Goal: Information Seeking & Learning: Learn about a topic

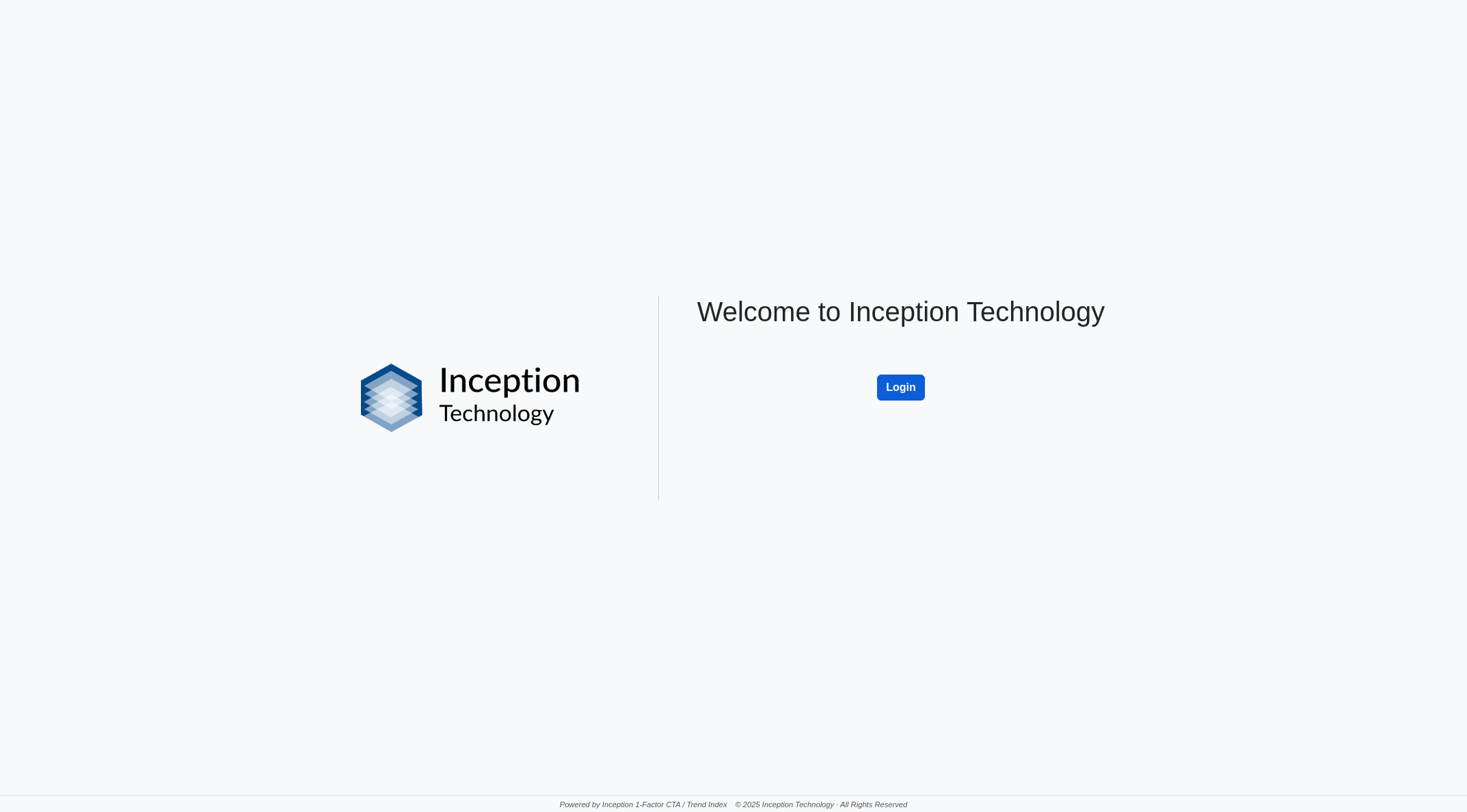
click at [908, 385] on button "Login" at bounding box center [901, 388] width 48 height 26
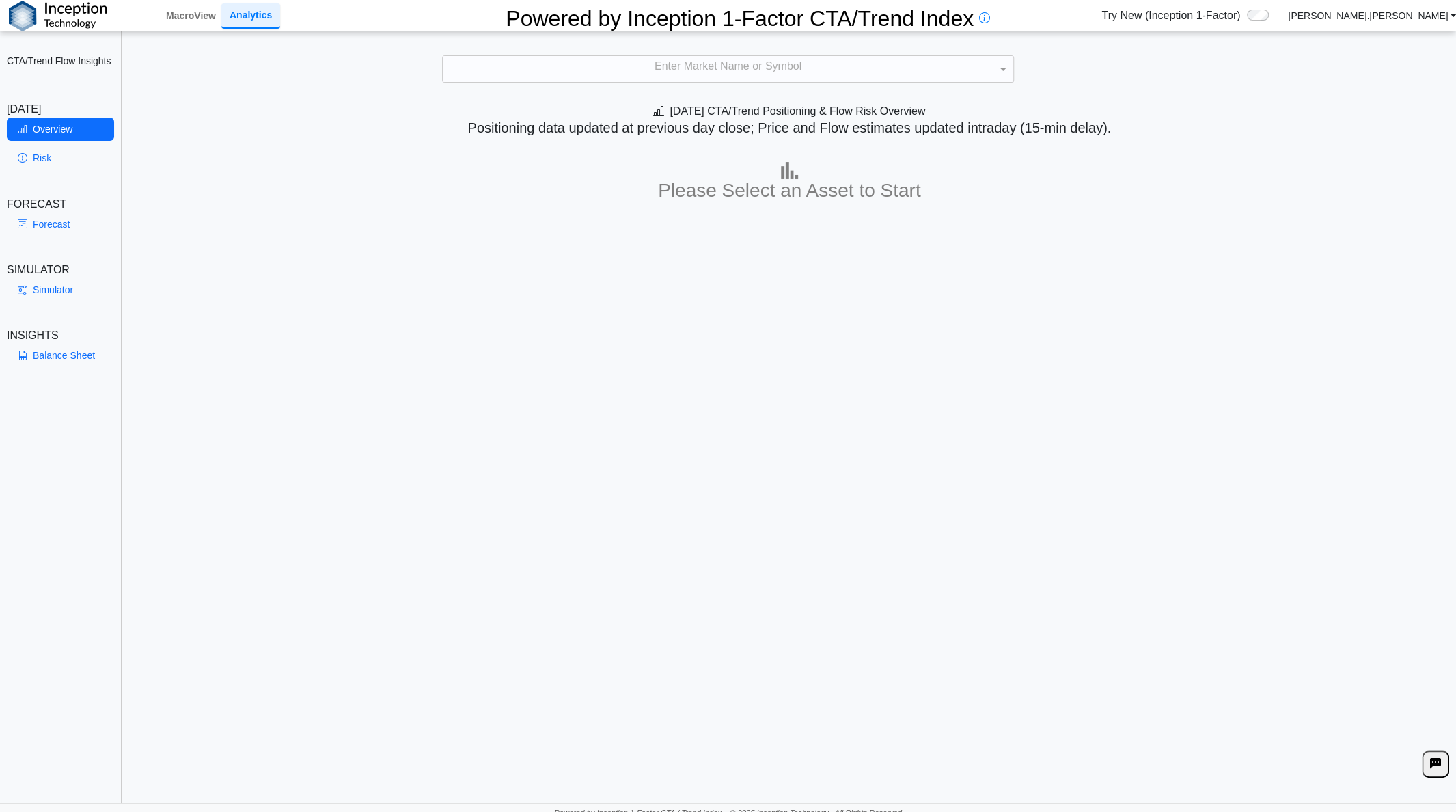
click at [660, 64] on div "Enter Market Name or Symbol" at bounding box center [728, 69] width 570 height 26
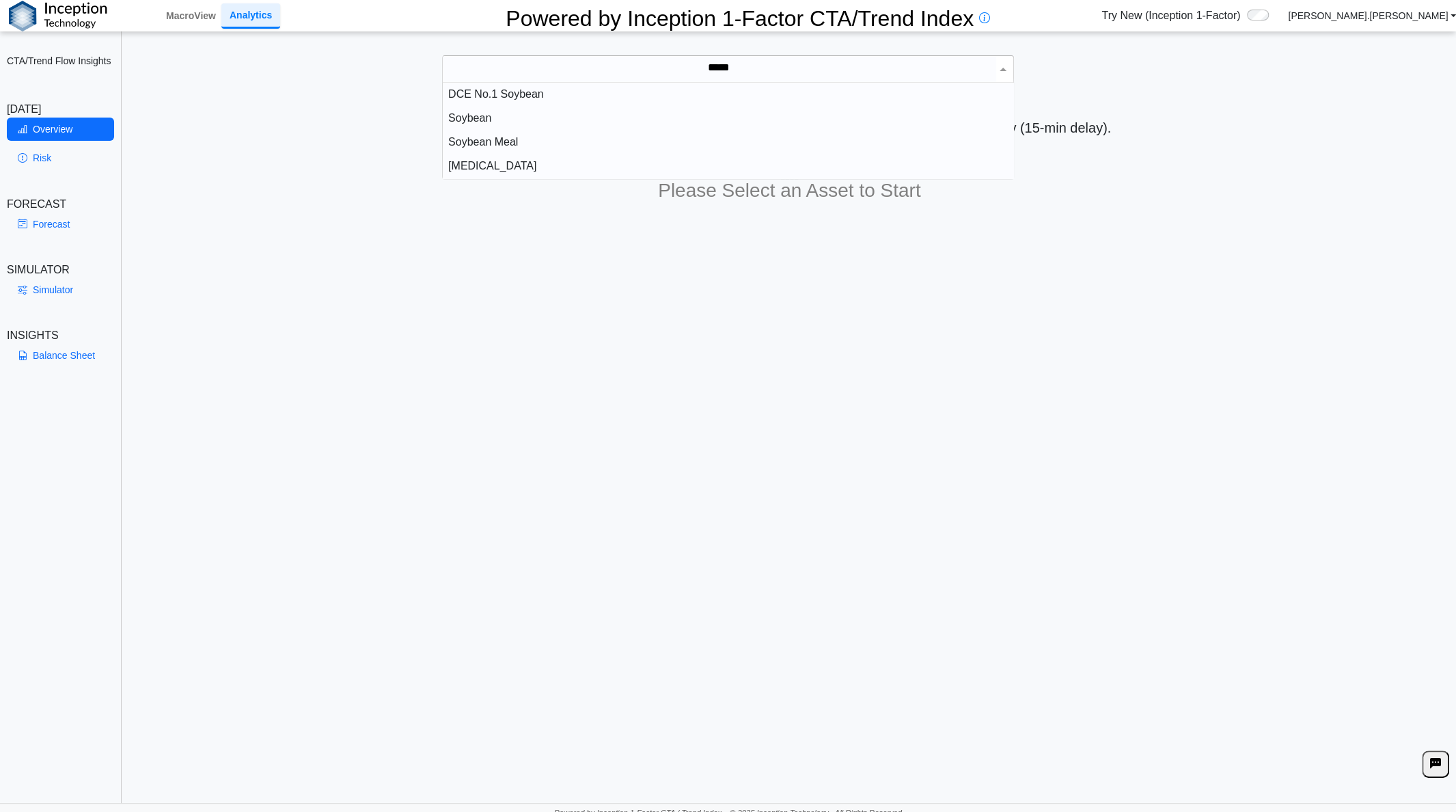
scroll to position [11, 11]
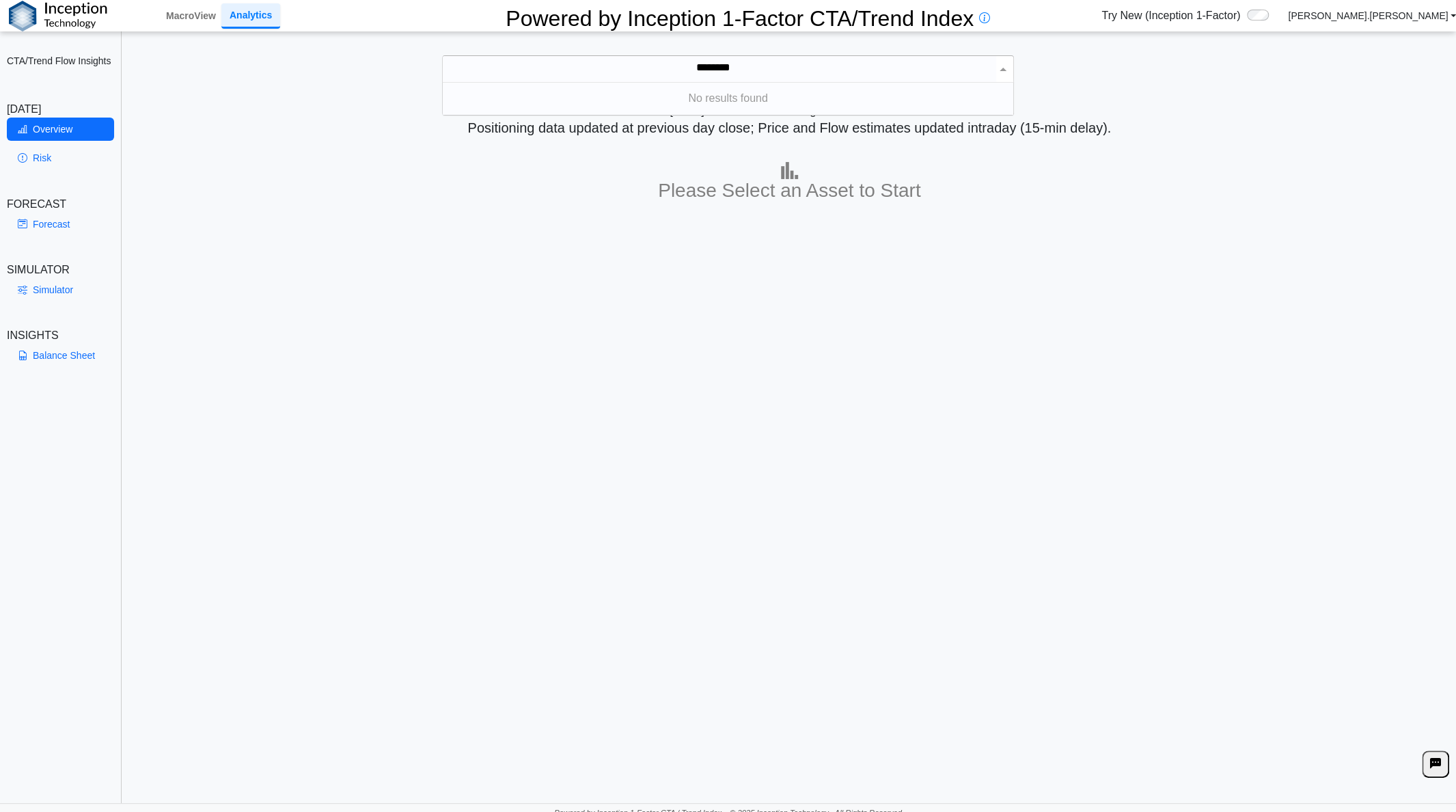
type input "*******"
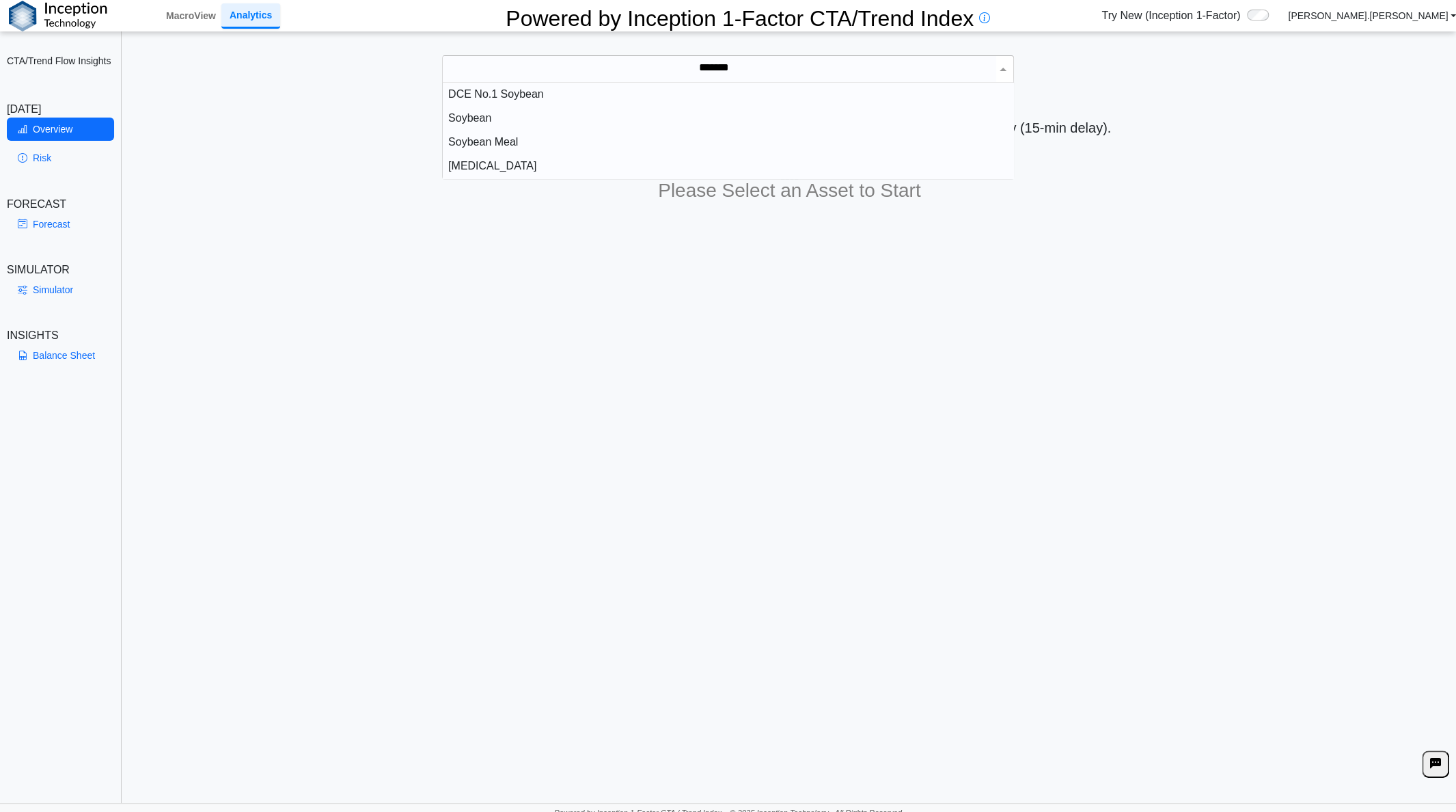
scroll to position [85, 560]
click at [469, 117] on div "Soybean" at bounding box center [728, 119] width 570 height 24
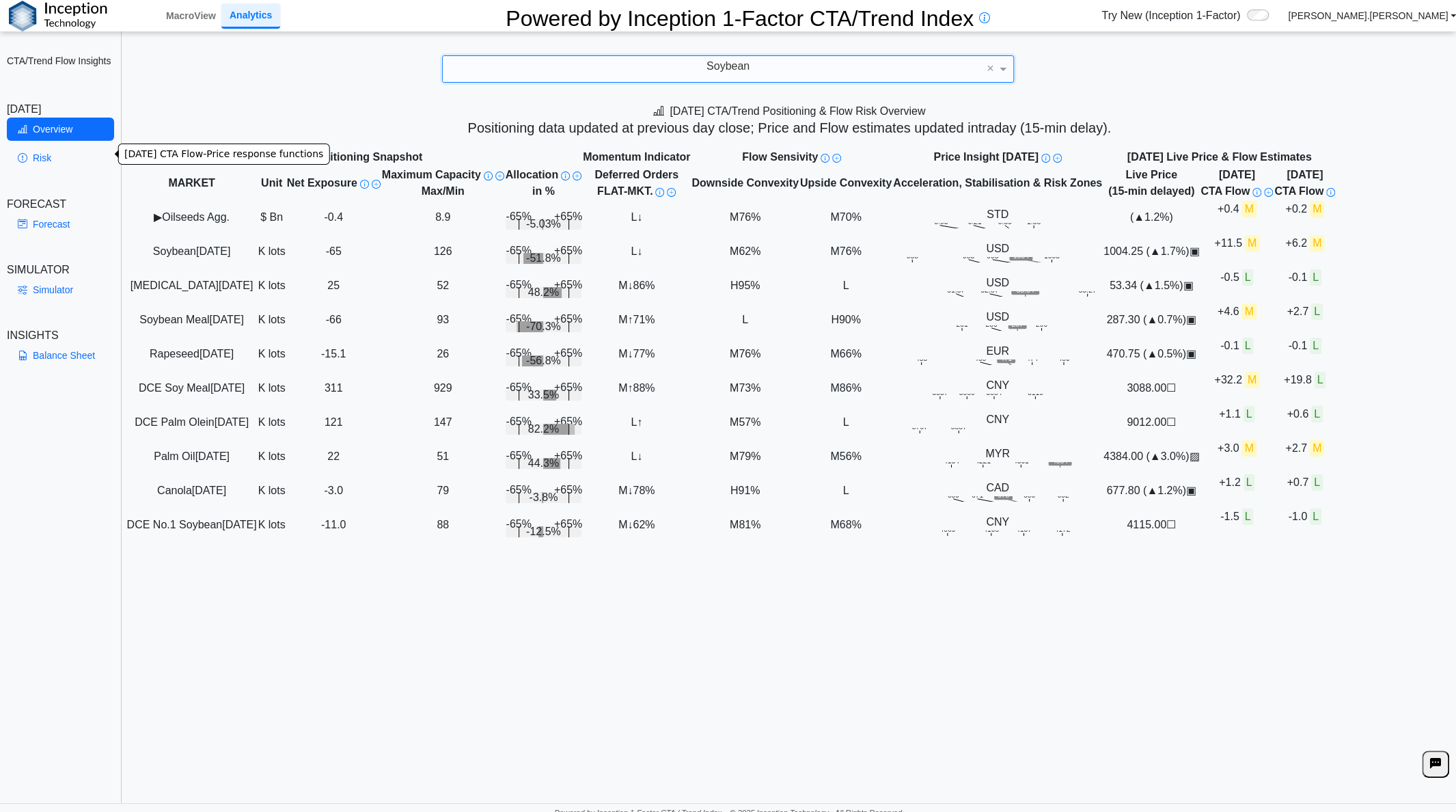
click at [41, 154] on link "Risk" at bounding box center [60, 157] width 107 height 23
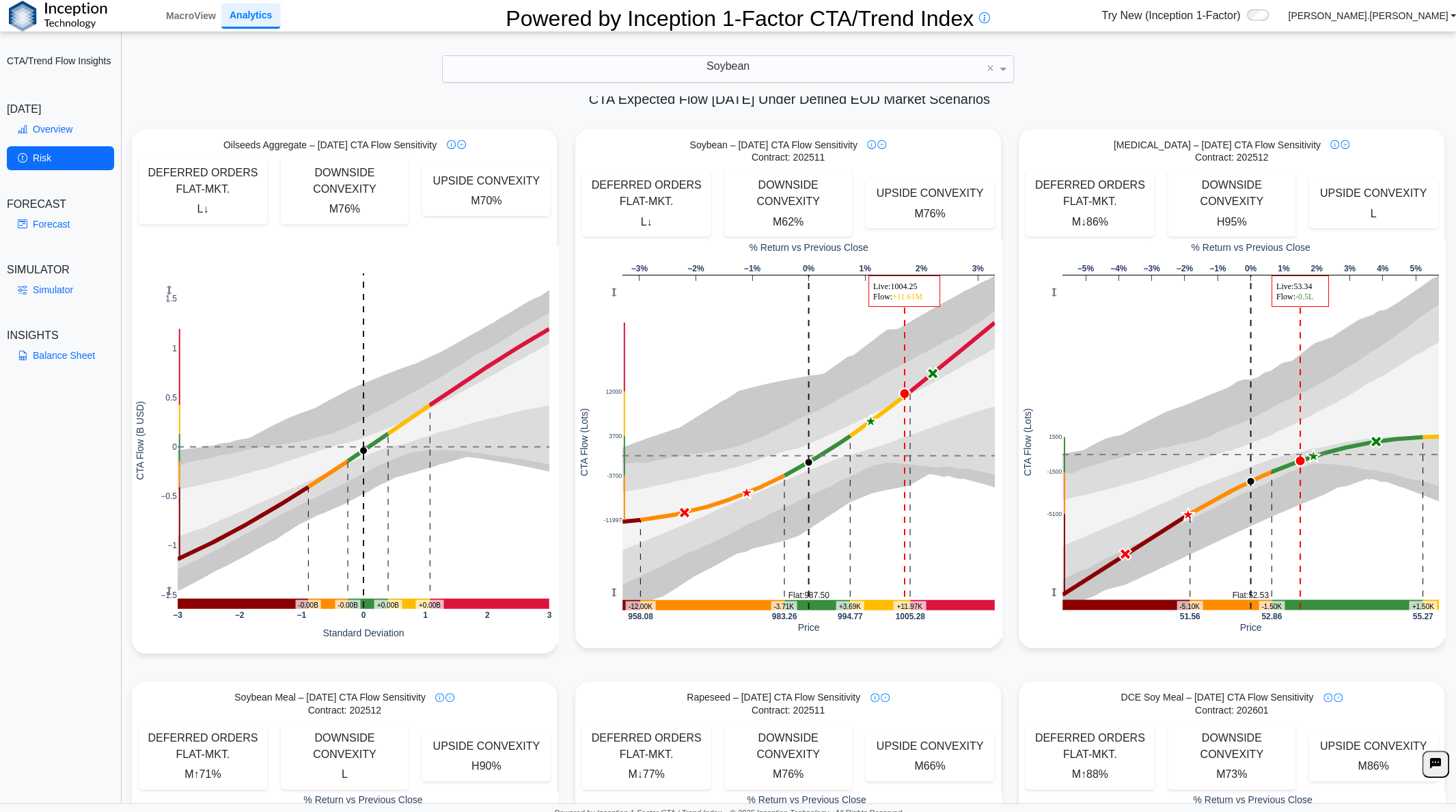
scroll to position [0, 0]
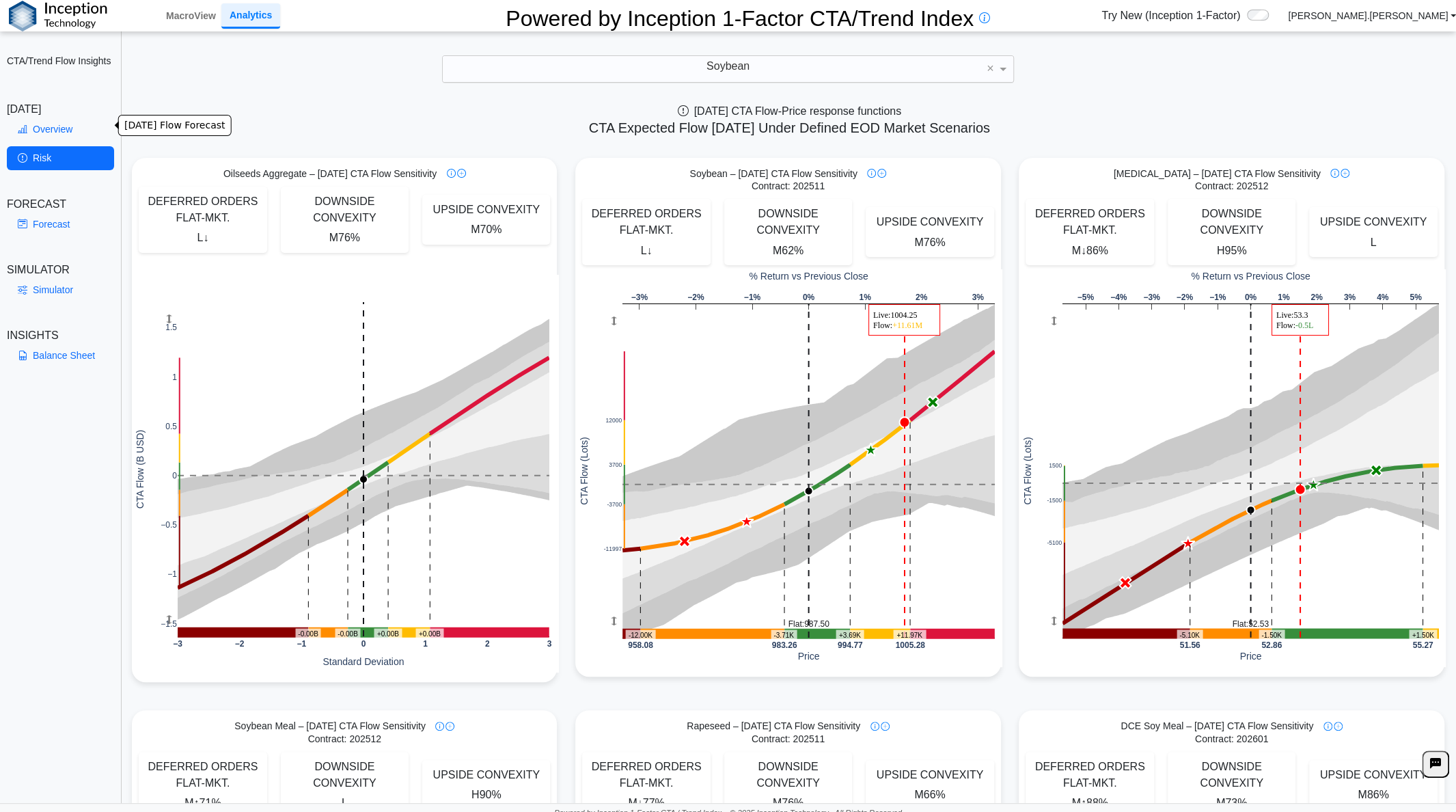
click at [66, 127] on link "Overview" at bounding box center [60, 128] width 107 height 23
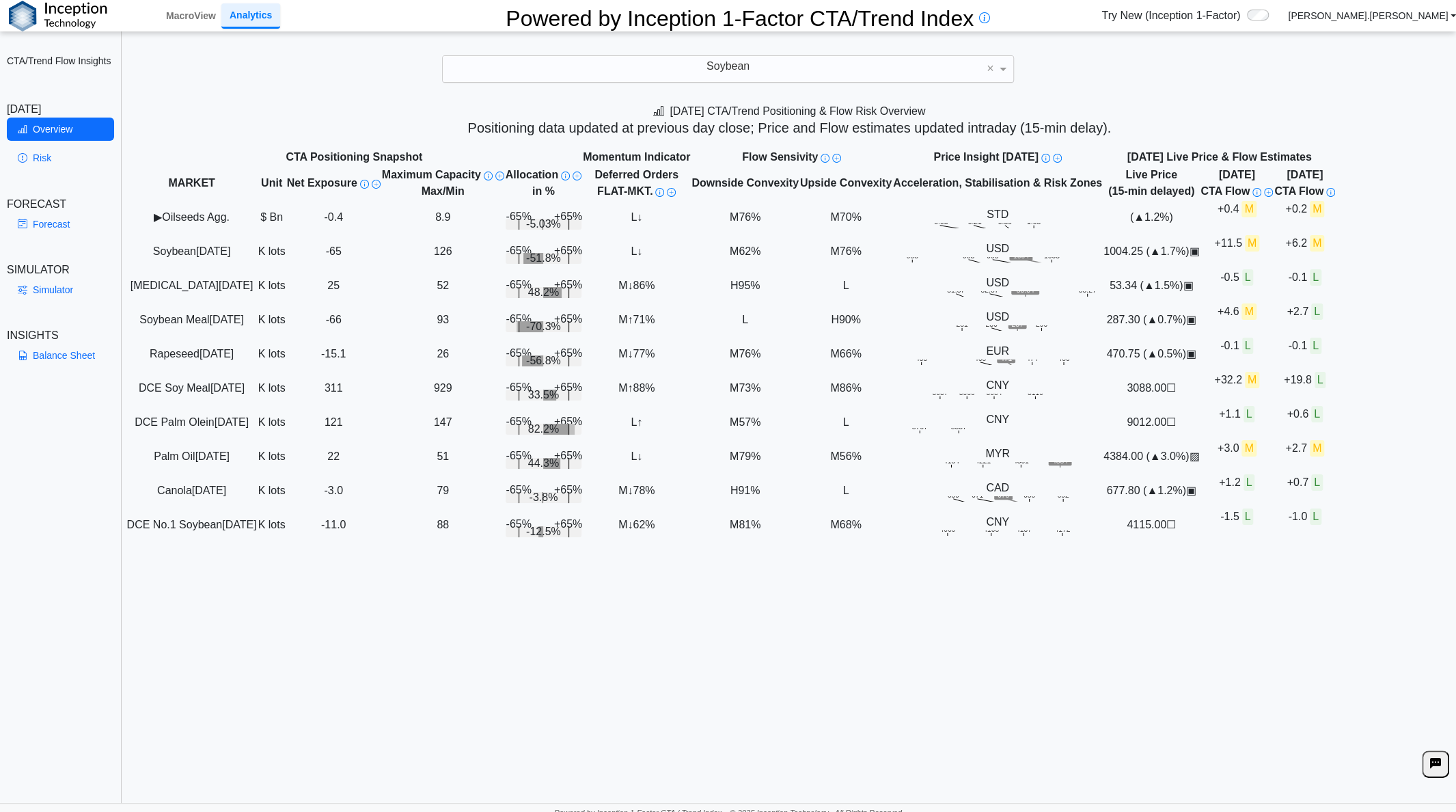
click at [753, 68] on div "Soybean" at bounding box center [728, 69] width 570 height 26
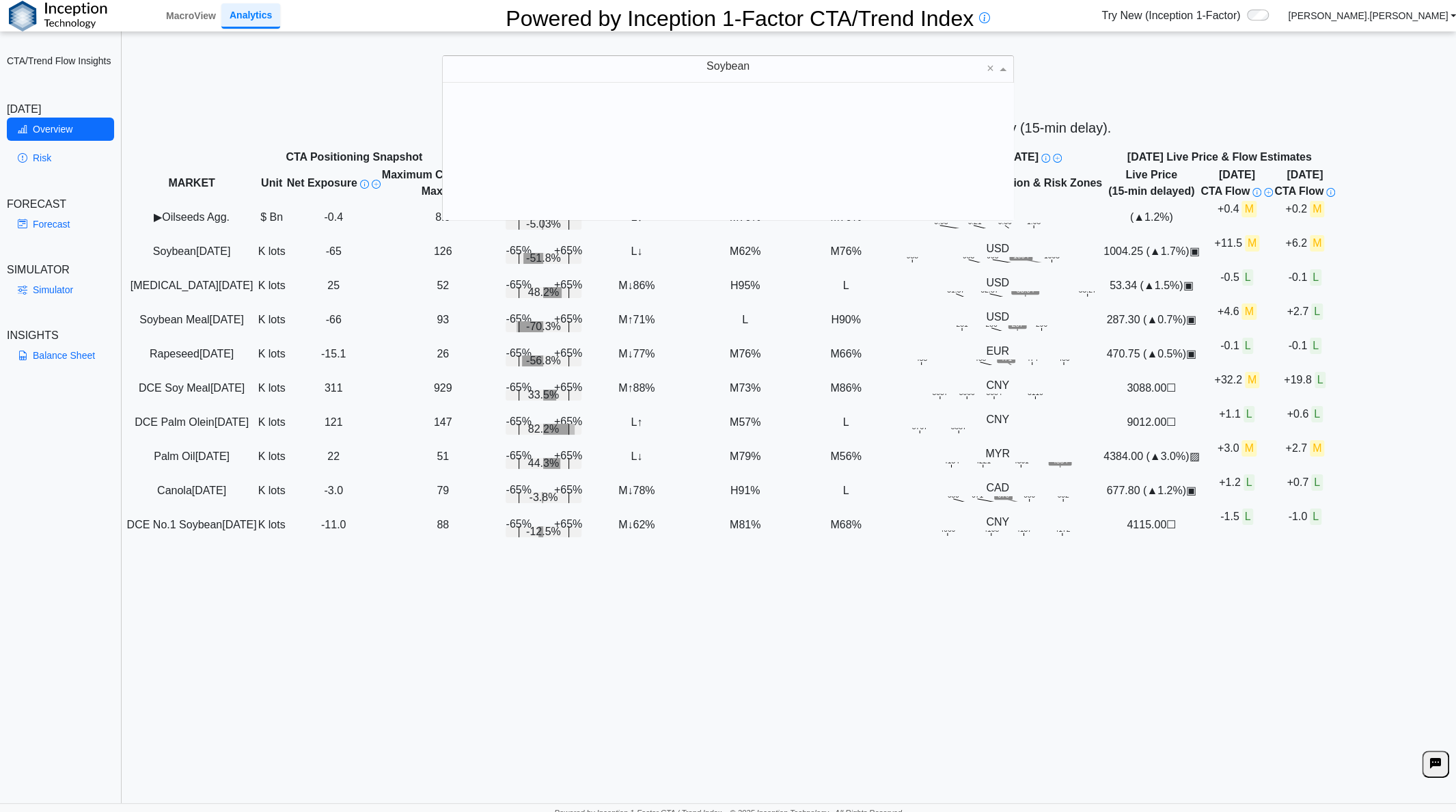
scroll to position [125, 560]
click at [757, 63] on div "Soybean" at bounding box center [728, 69] width 570 height 26
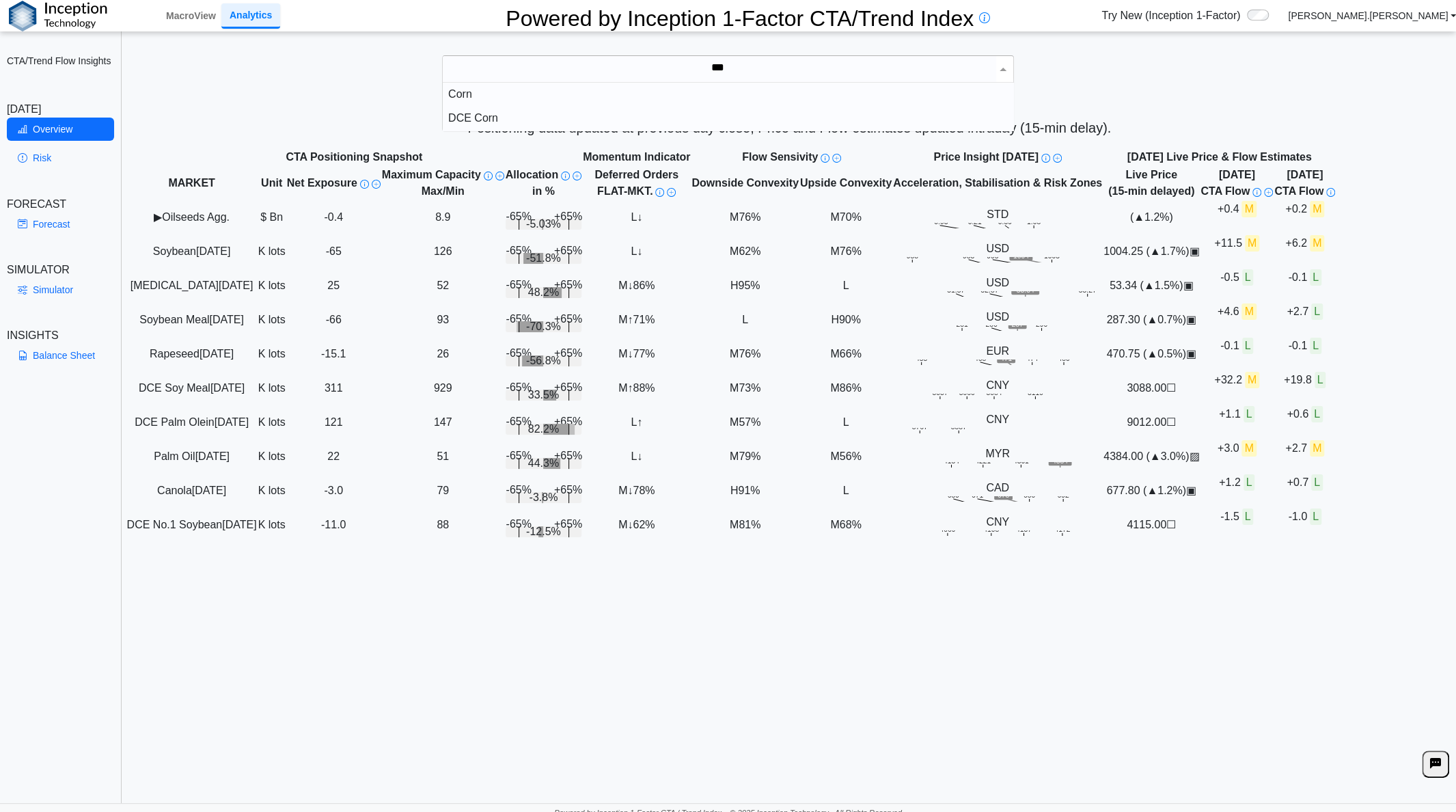
type input "****"
click at [463, 95] on div "Corn" at bounding box center [728, 95] width 570 height 24
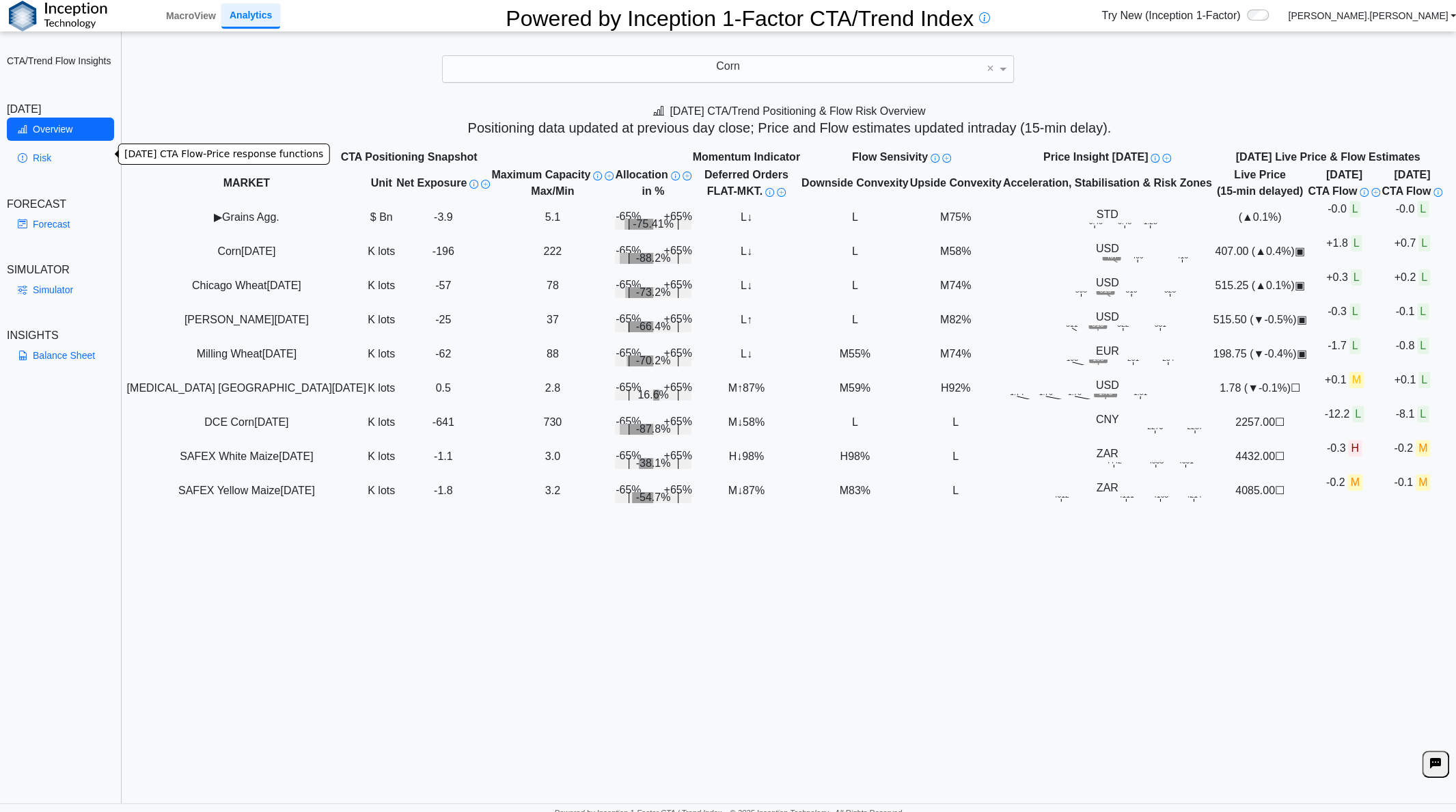
click at [46, 152] on link "Risk" at bounding box center [60, 157] width 107 height 23
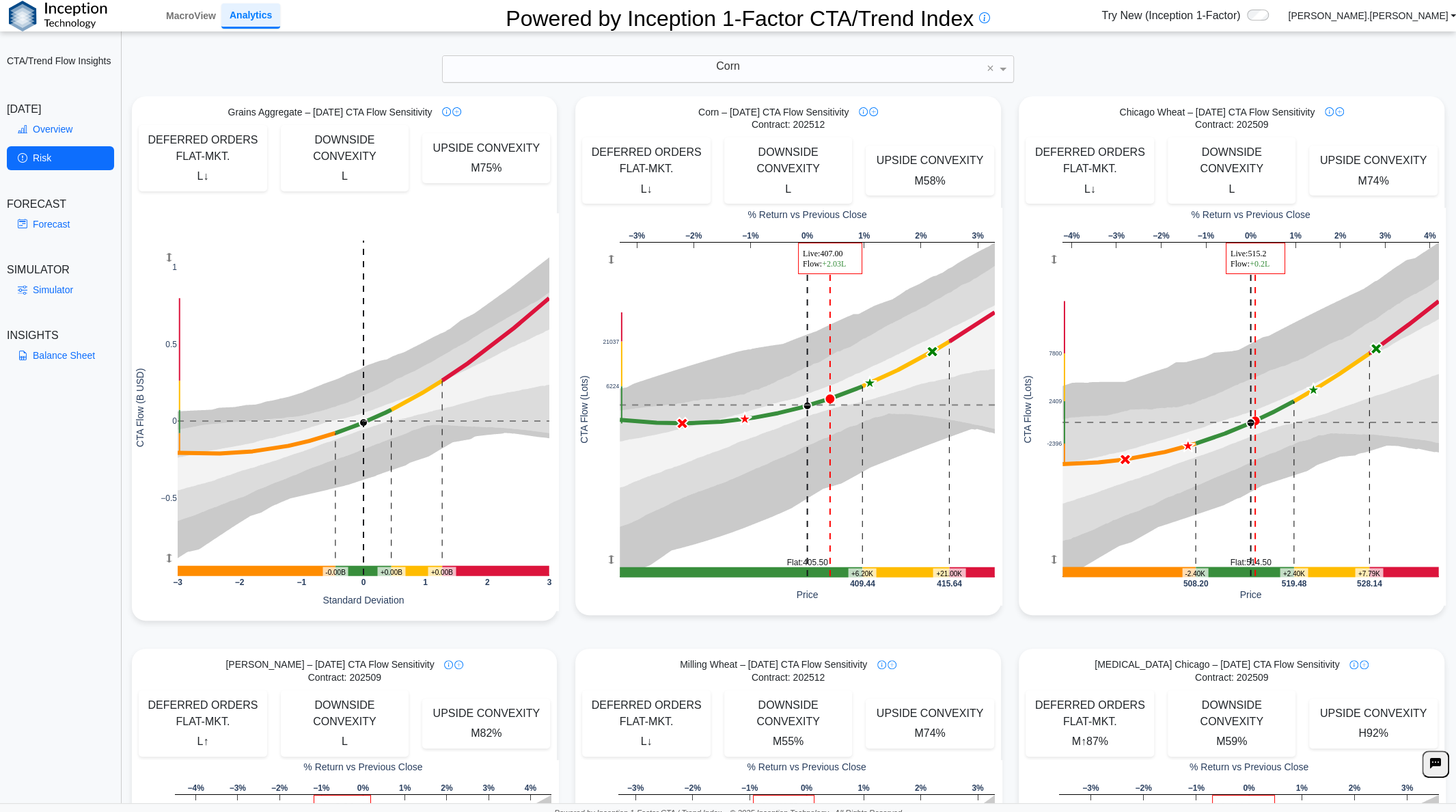
scroll to position [0, 0]
